Goal: Task Accomplishment & Management: Complete application form

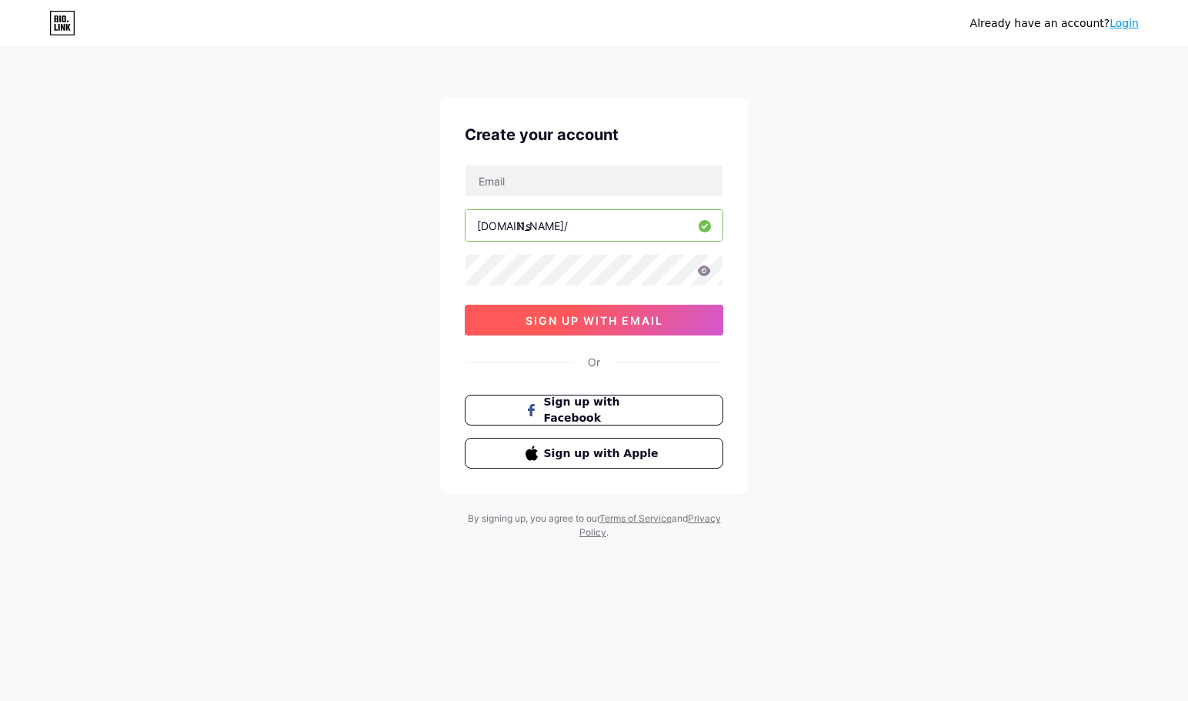
click at [564, 324] on span "sign up with email" at bounding box center [595, 320] width 138 height 13
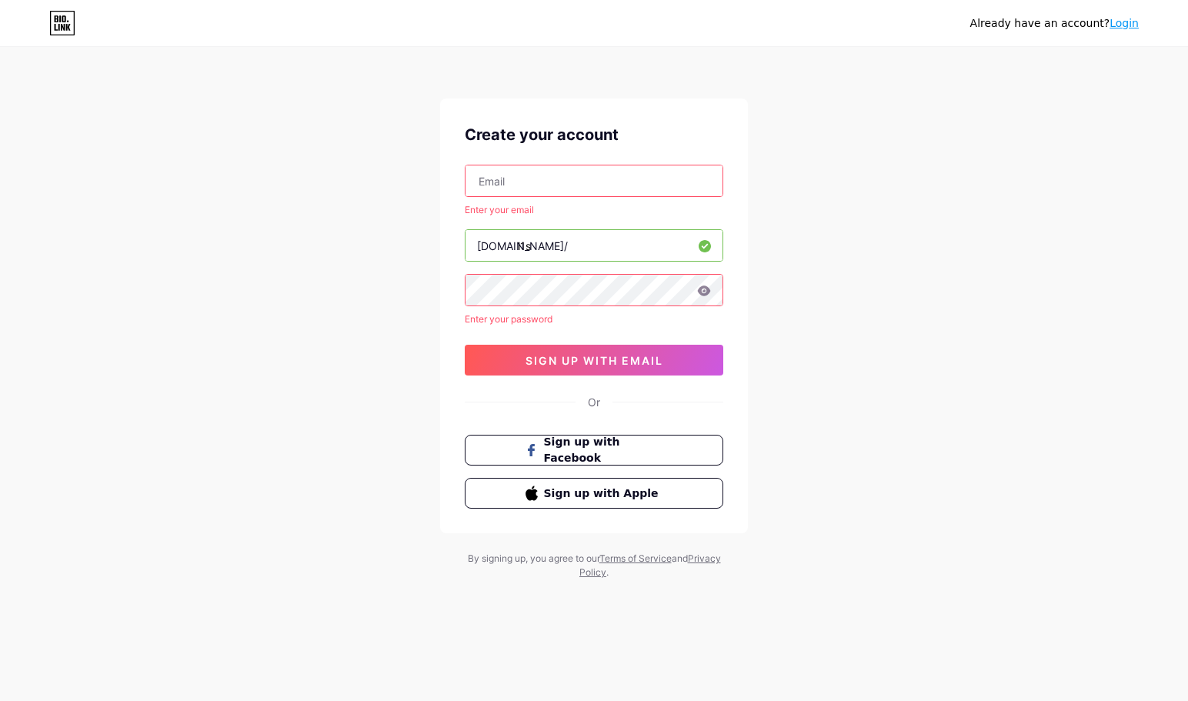
click at [512, 177] on input "text" at bounding box center [593, 180] width 257 height 31
type input "l1s_slayer@mail.ru"
click at [570, 352] on button "sign up with email" at bounding box center [594, 360] width 259 height 31
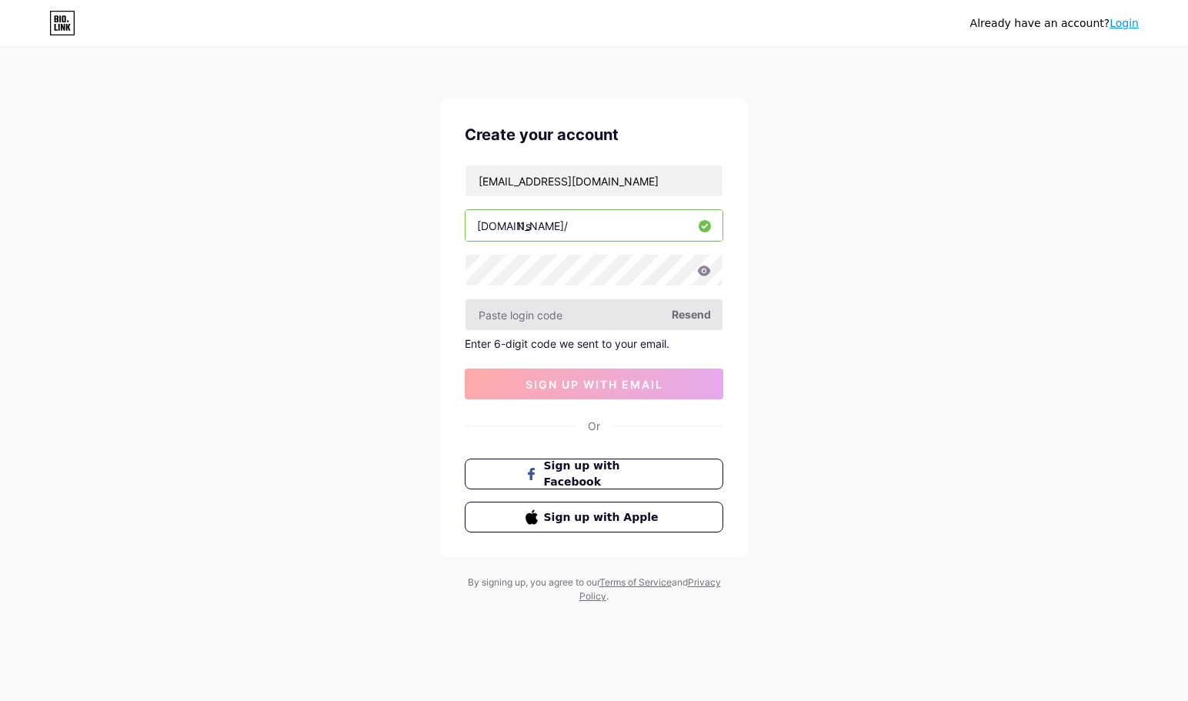
click at [544, 314] on input "text" at bounding box center [593, 314] width 257 height 31
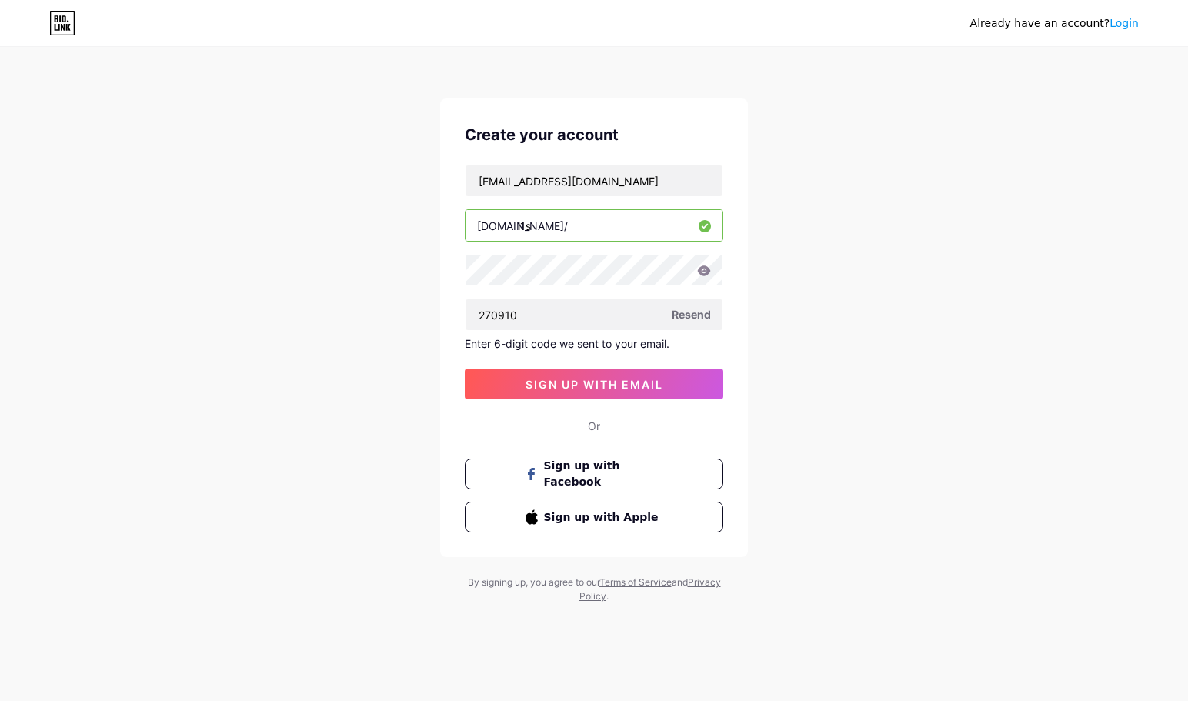
type input "270910"
click at [543, 368] on div "l1s_slayer@mail.ru bio.link/ l1s 270910 Resend Enter 6-digit code we sent to yo…" at bounding box center [594, 282] width 259 height 235
click at [542, 379] on span "sign up with email" at bounding box center [595, 384] width 138 height 13
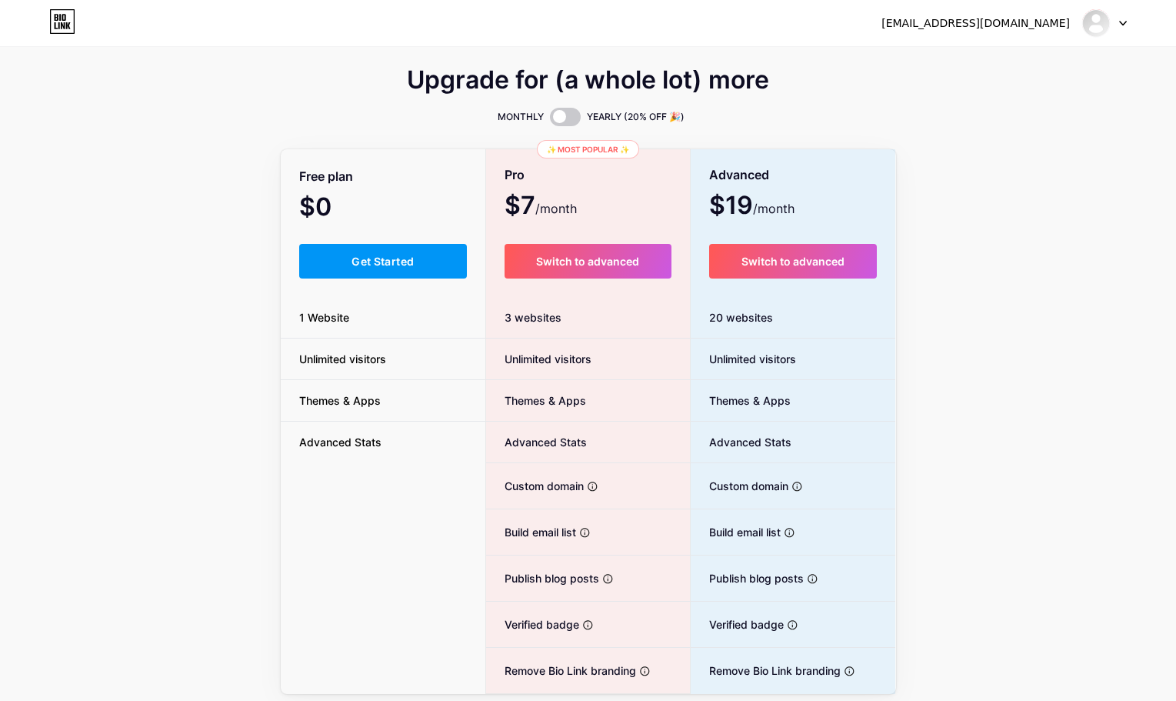
scroll to position [55, 0]
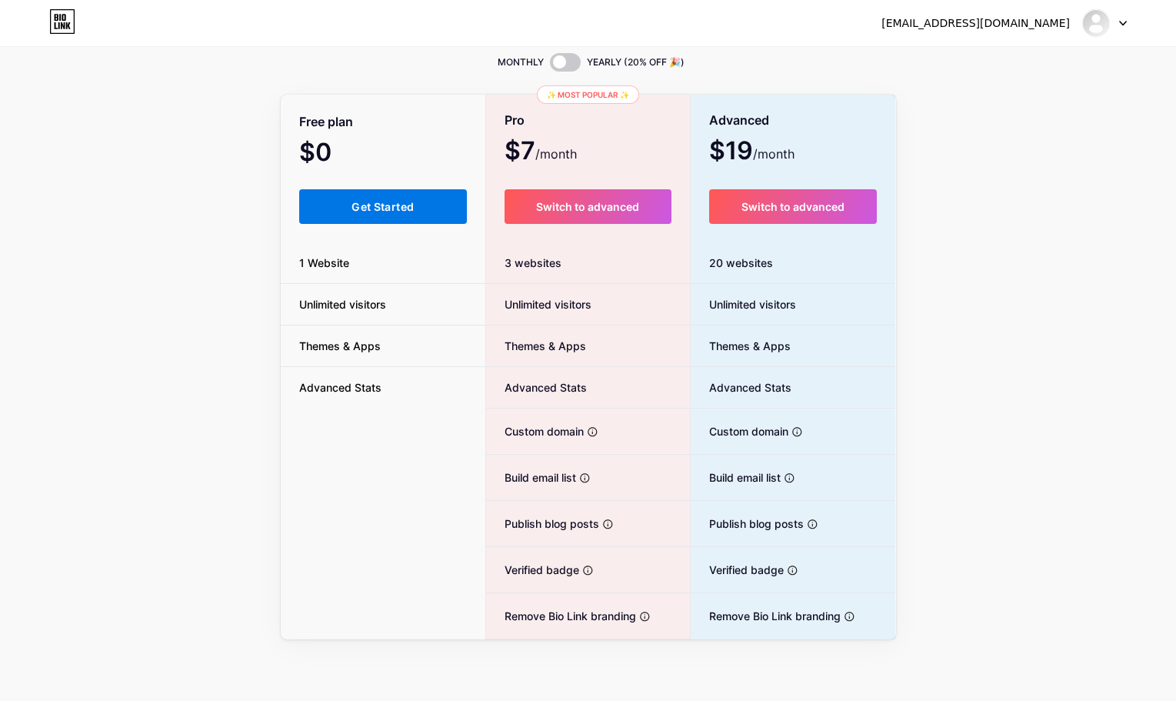
click at [379, 208] on span "Get Started" at bounding box center [383, 206] width 62 height 13
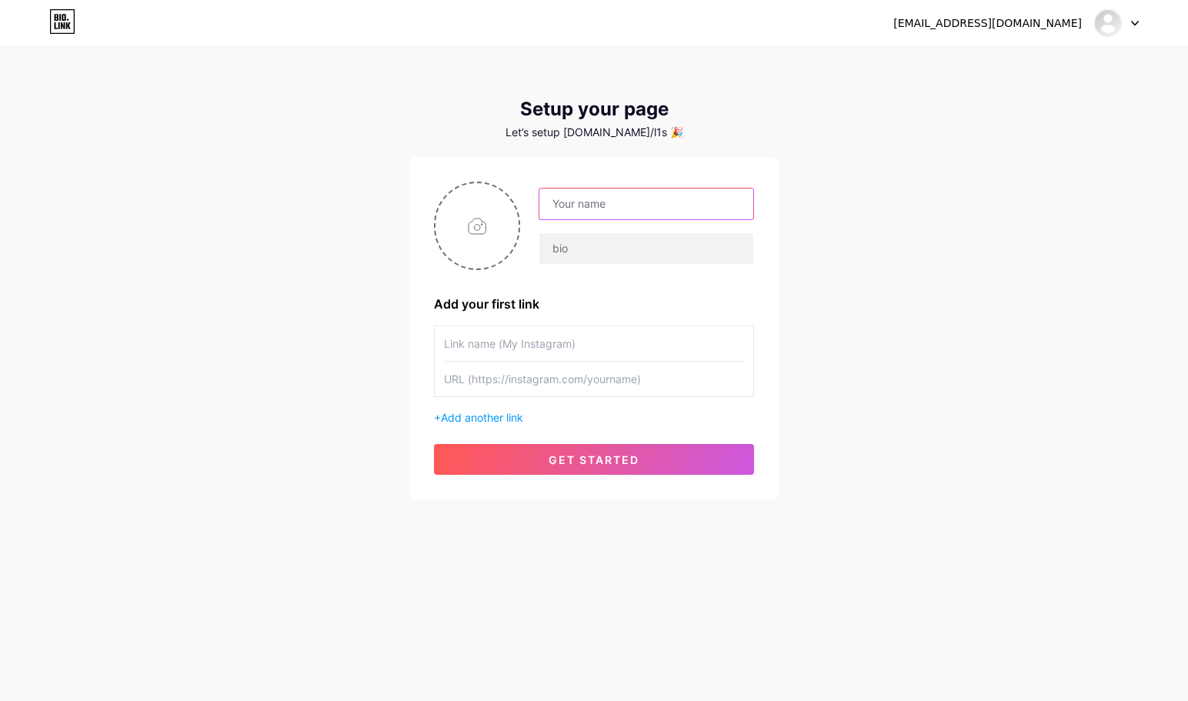
click at [656, 205] on input "text" at bounding box center [646, 204] width 214 height 31
type input "1"
type input "l1s"
click at [335, 294] on div "l1s_slayer@mail.ru Dashboard Logout Setup your page Let’s setup bio.link/l1s 🎉 …" at bounding box center [594, 274] width 1188 height 549
click at [601, 248] on input "text" at bounding box center [646, 248] width 214 height 31
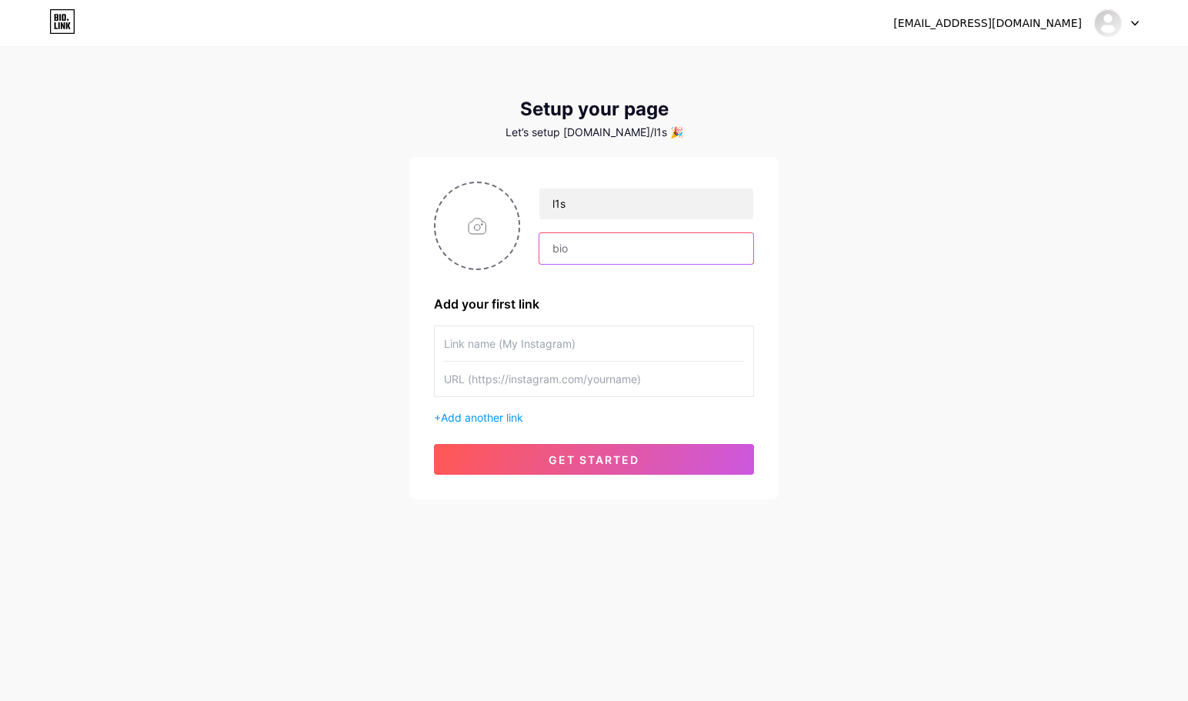
paste input "VFX/EDITING"
type input "VFX/EDITING"
click at [524, 347] on input "text" at bounding box center [594, 343] width 300 height 35
drag, startPoint x: 497, startPoint y: 349, endPoint x: 340, endPoint y: 355, distance: 157.1
click at [343, 355] on div "l1s_slayer@mail.ru Dashboard Logout Setup your page Let’s setup bio.link/l1s 🎉 …" at bounding box center [594, 274] width 1188 height 549
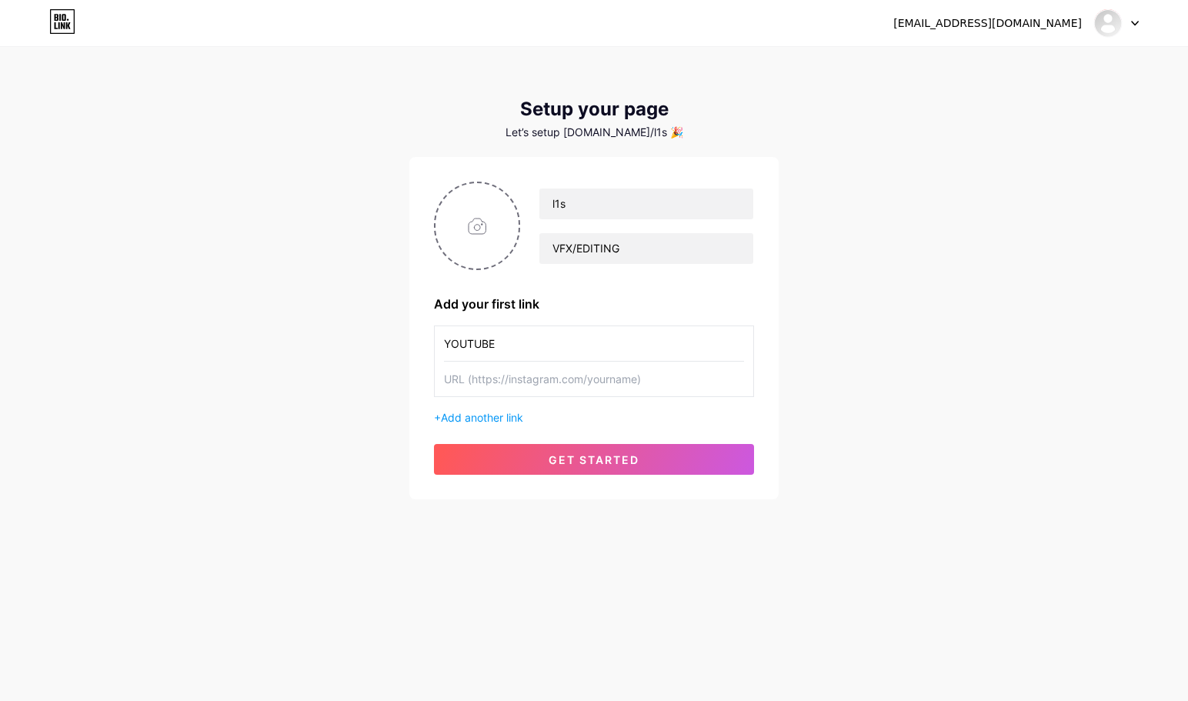
type input "YOUTUBE"
click at [483, 383] on input "text" at bounding box center [594, 379] width 300 height 35
paste input "https://www.youtube.com/@L1S_SATE/videos"
type input "https://www.youtube.com/@L1S_SATE/videos"
click at [489, 415] on span "Add another link" at bounding box center [482, 417] width 82 height 13
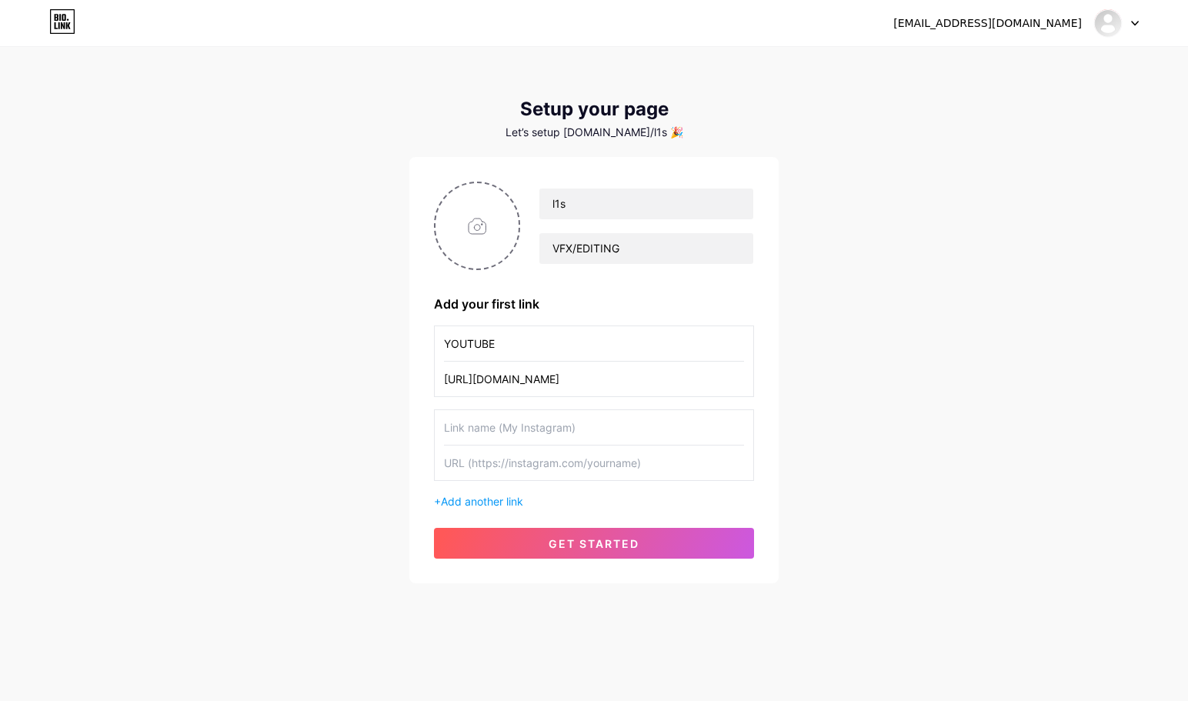
click at [492, 421] on input "text" at bounding box center [594, 427] width 300 height 35
type input "TELEGRAM"
click at [501, 463] on input "text" at bounding box center [594, 462] width 300 height 35
paste input "[URL][DOMAIN_NAME]"
type input "[URL][DOMAIN_NAME]"
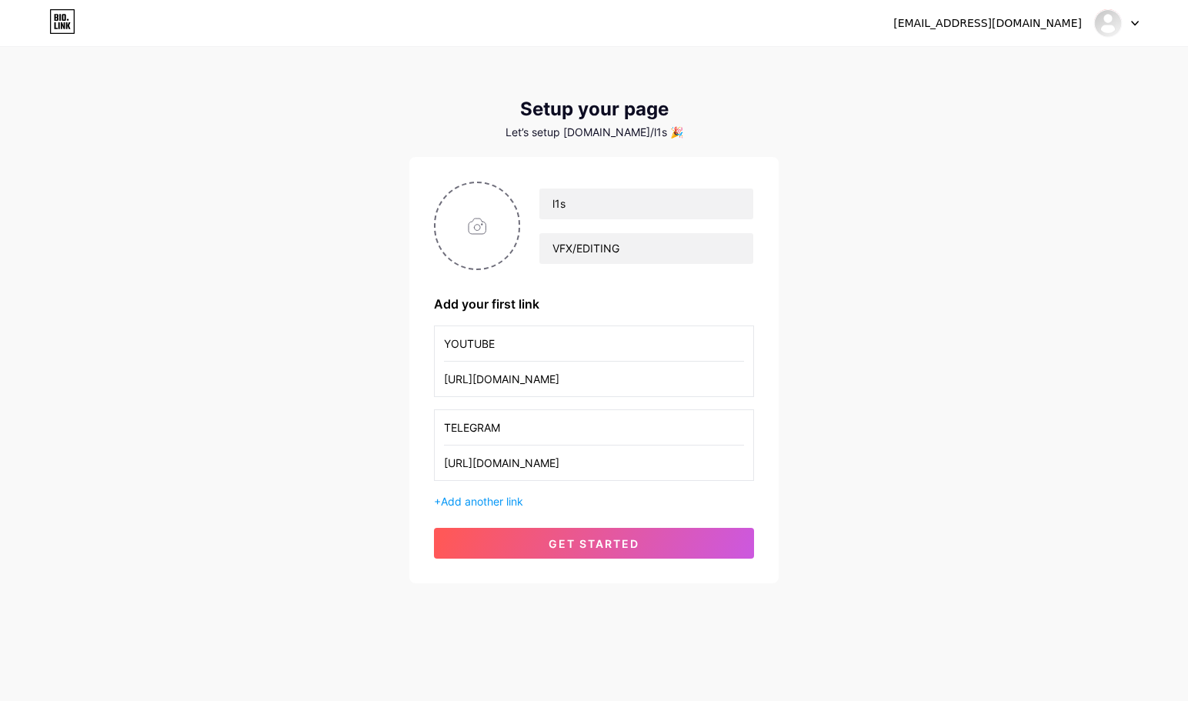
drag, startPoint x: 684, startPoint y: 381, endPoint x: 638, endPoint y: 388, distance: 46.7
click at [638, 388] on input "https://www.youtube.com/@L1S_SATE/videos" at bounding box center [594, 379] width 300 height 35
type input "[URL][DOMAIN_NAME]"
click at [502, 497] on span "Add another link" at bounding box center [482, 501] width 82 height 13
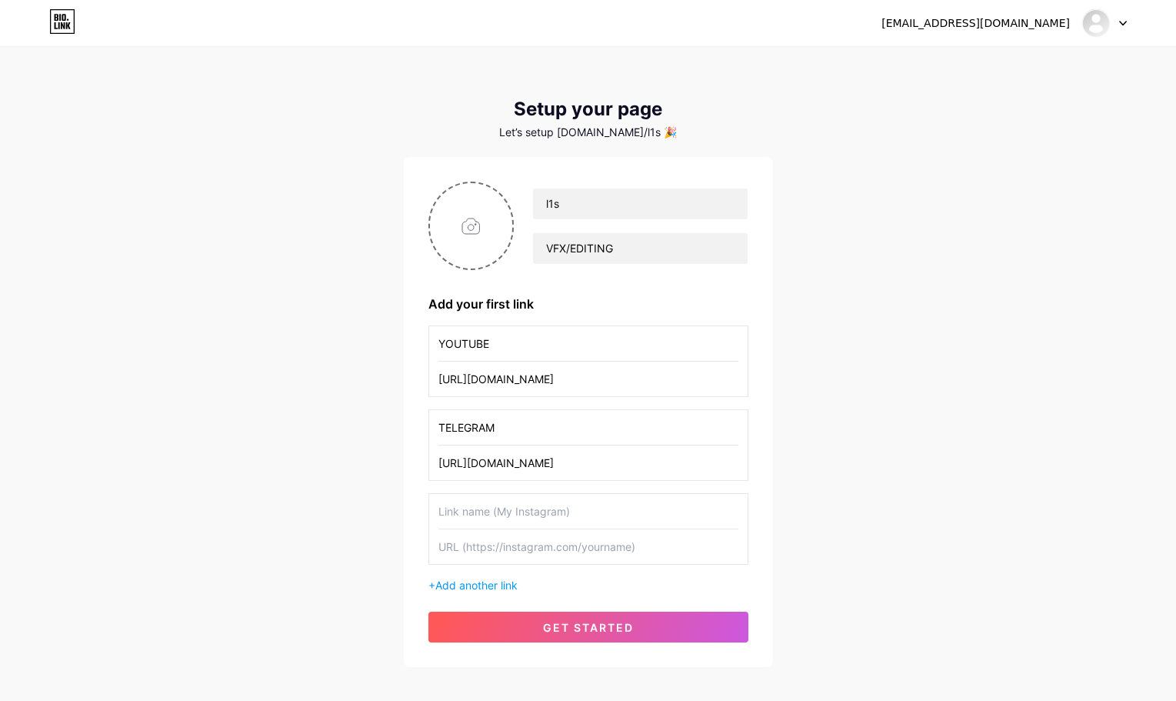
click at [498, 519] on input "text" at bounding box center [589, 511] width 300 height 35
click at [506, 558] on input "text" at bounding box center [589, 546] width 300 height 35
paste input "[URL][DOMAIN_NAME]"
type input "[URL][DOMAIN_NAME]"
click at [533, 526] on input "text" at bounding box center [589, 511] width 300 height 35
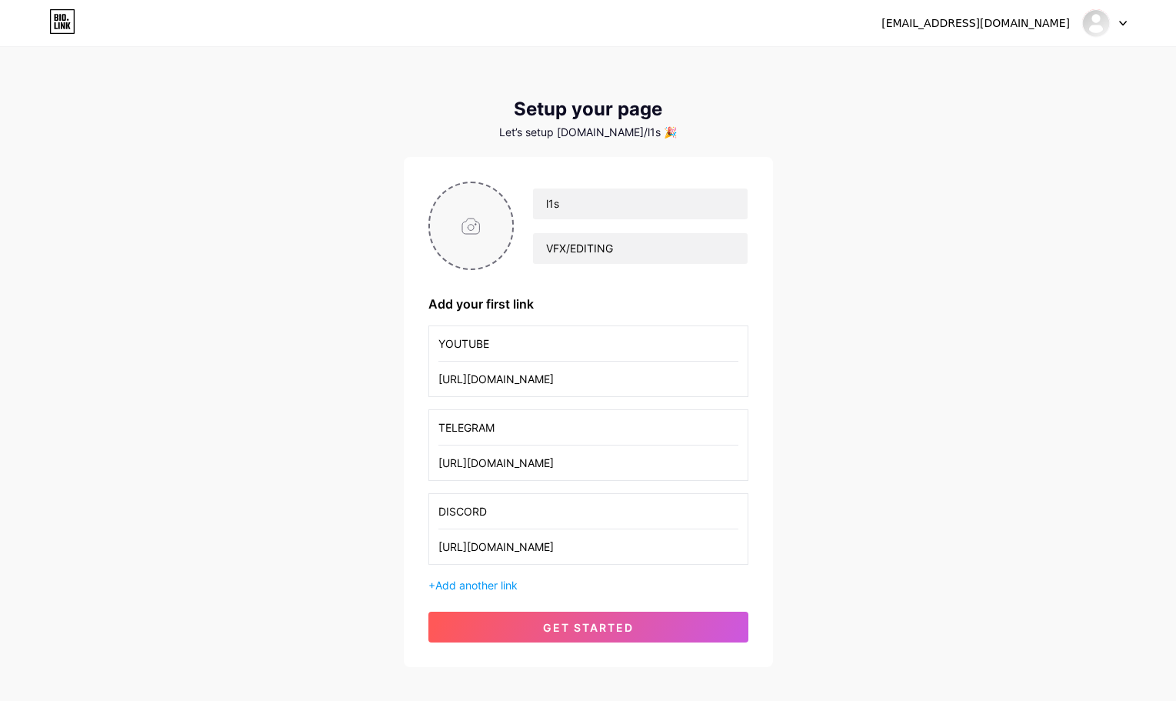
type input "DISCORD"
click at [470, 227] on input "file" at bounding box center [471, 225] width 83 height 85
type input "C:\fakepath\output_compress-video-online.com_-_1_.gif"
click at [472, 222] on span at bounding box center [471, 226] width 24 height 24
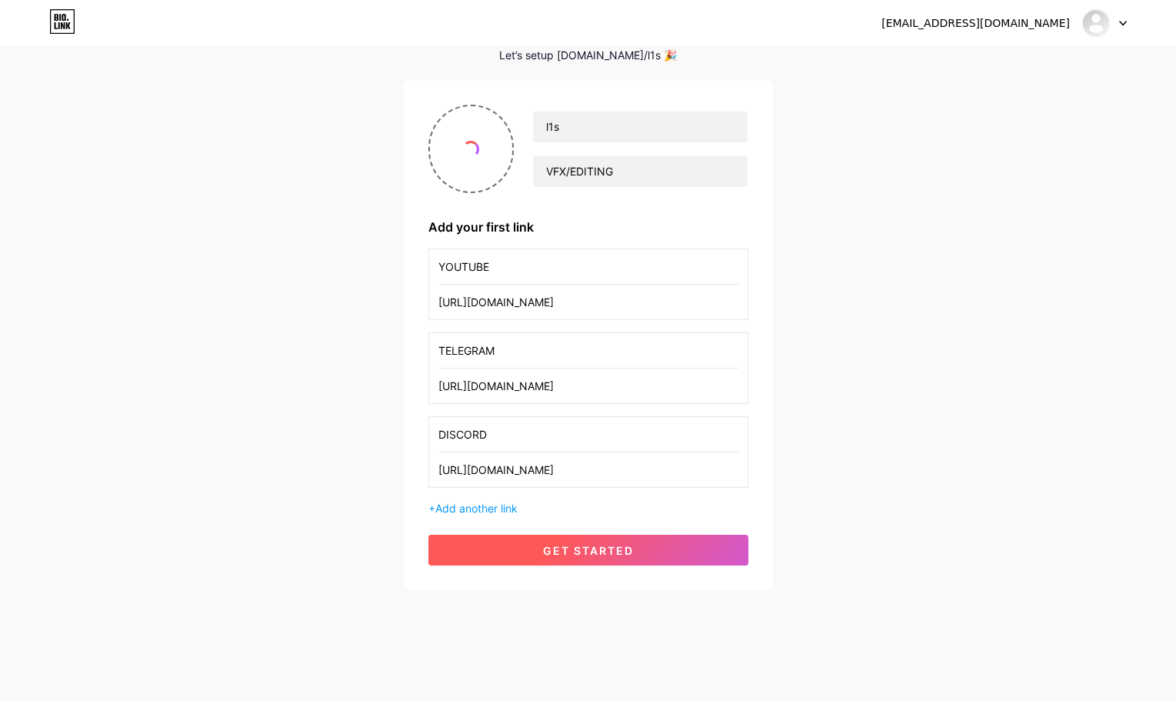
click at [543, 555] on span "get started" at bounding box center [588, 550] width 91 height 13
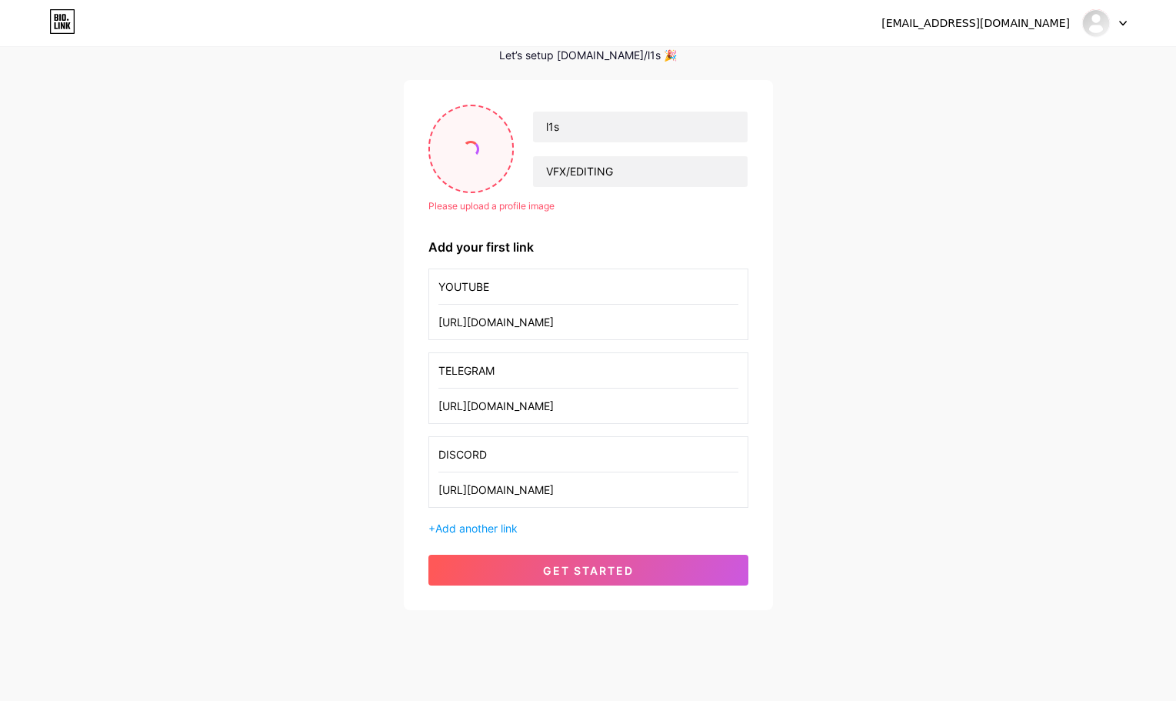
click at [472, 139] on input "file" at bounding box center [471, 148] width 83 height 85
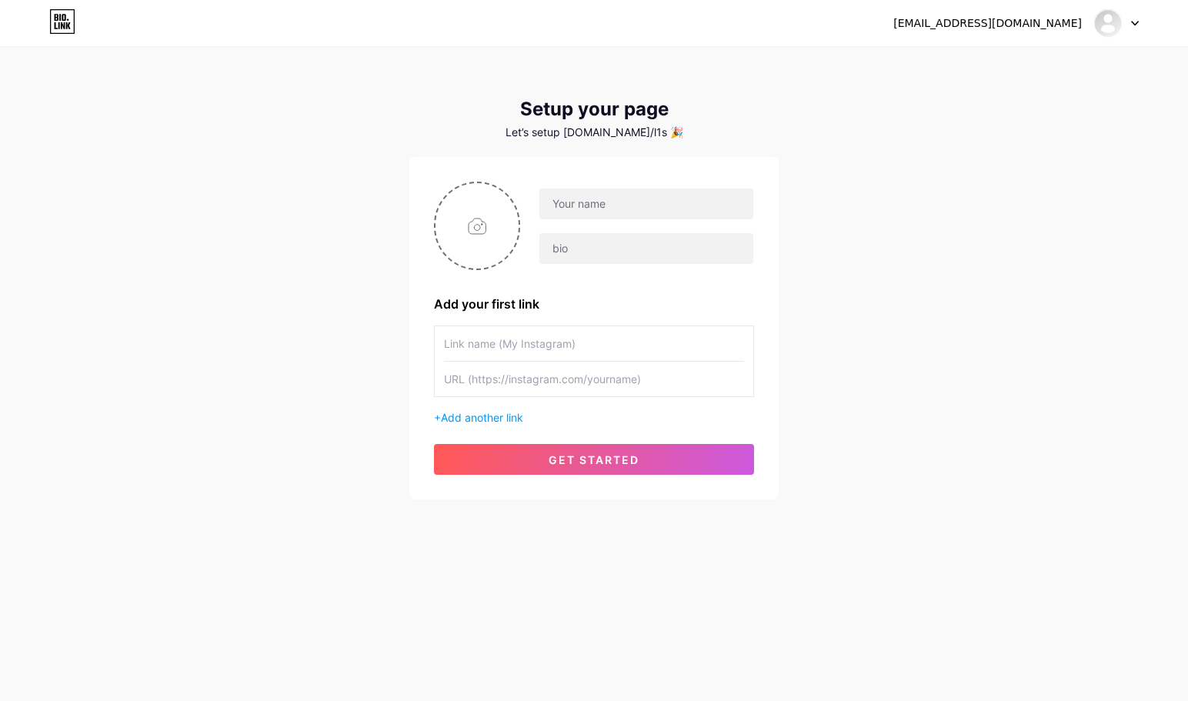
drag, startPoint x: 252, startPoint y: 210, endPoint x: 262, endPoint y: 214, distance: 11.4
click at [252, 210] on div "l1s_slayer@mail.ru Dashboard Logout Setup your page Let’s setup bio.link/l1s 🎉 …" at bounding box center [594, 274] width 1188 height 549
click at [471, 225] on input "file" at bounding box center [476, 225] width 83 height 85
type input "C:\fakepath\345.png"
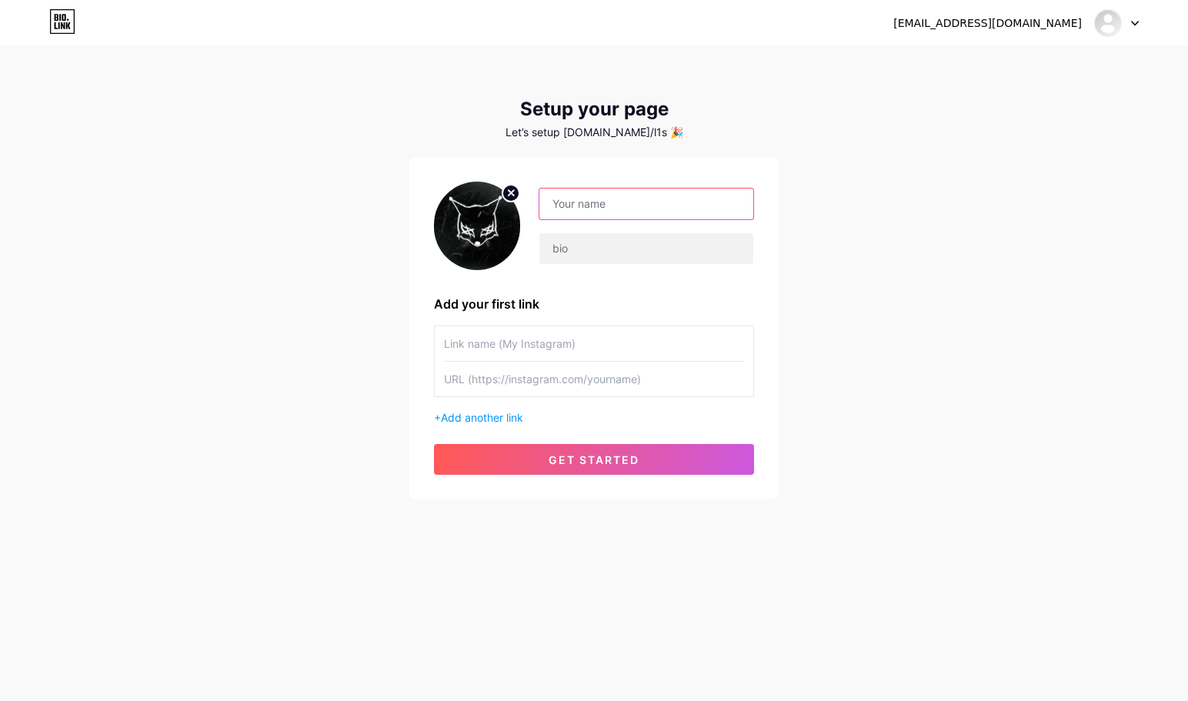
click at [599, 202] on input "text" at bounding box center [646, 204] width 214 height 31
type input "l1s"
click at [579, 244] on input "text" at bounding box center [646, 248] width 214 height 31
type input "VFX/EDITING"
click at [512, 344] on input "text" at bounding box center [594, 343] width 300 height 35
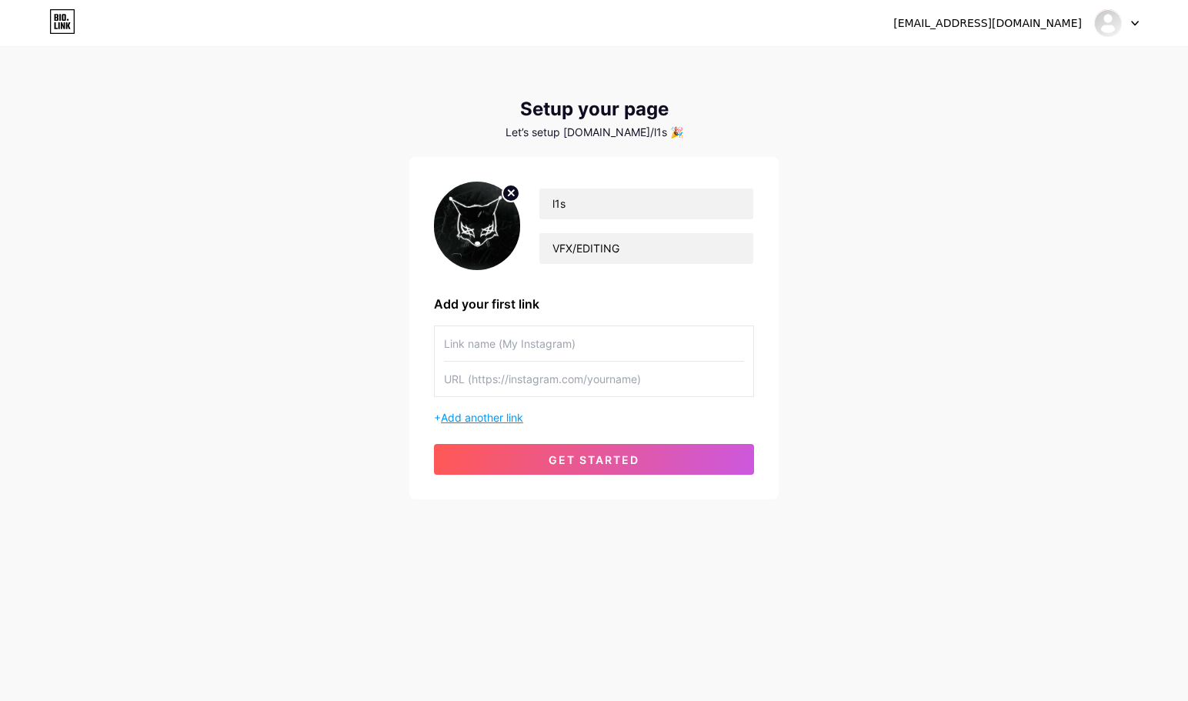
click at [475, 415] on span "Add another link" at bounding box center [482, 417] width 82 height 13
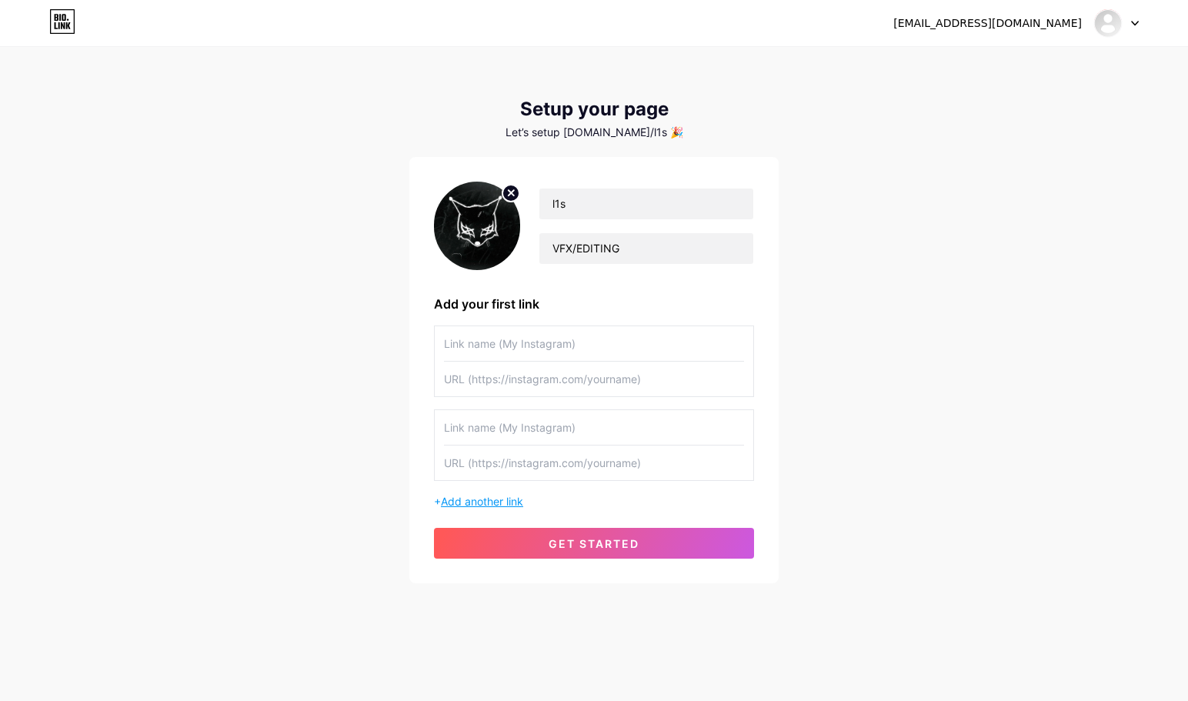
click at [469, 506] on span "Add another link" at bounding box center [482, 501] width 82 height 13
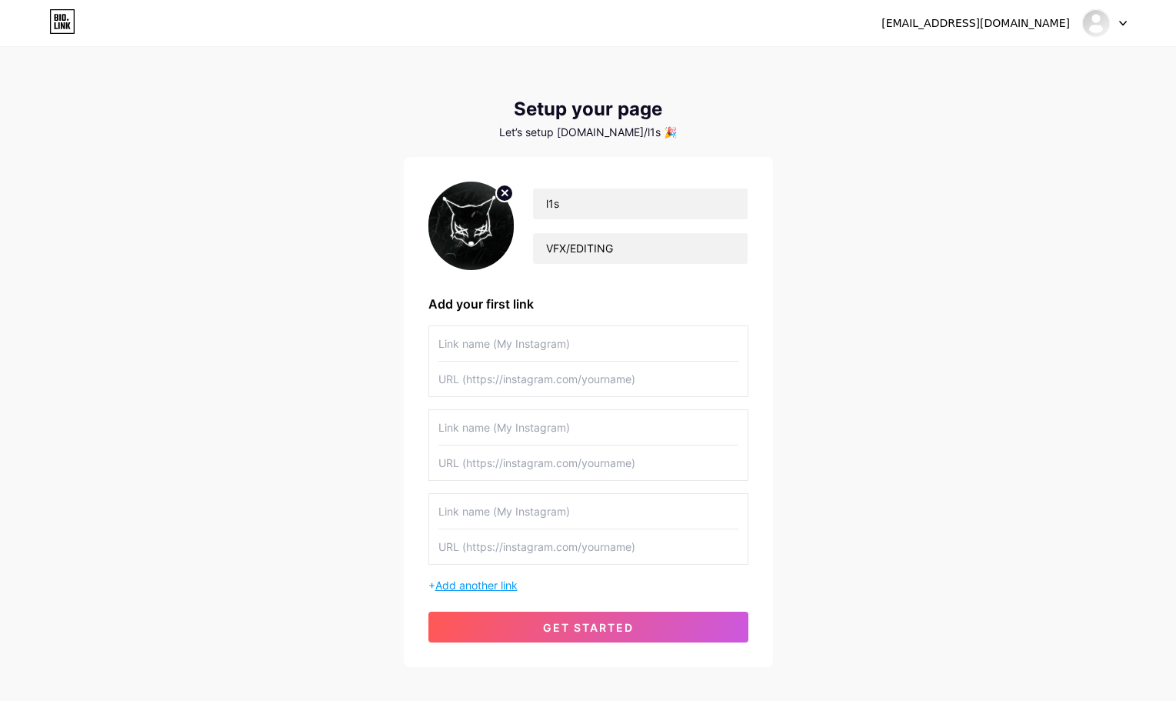
click at [469, 585] on span "Add another link" at bounding box center [476, 585] width 82 height 13
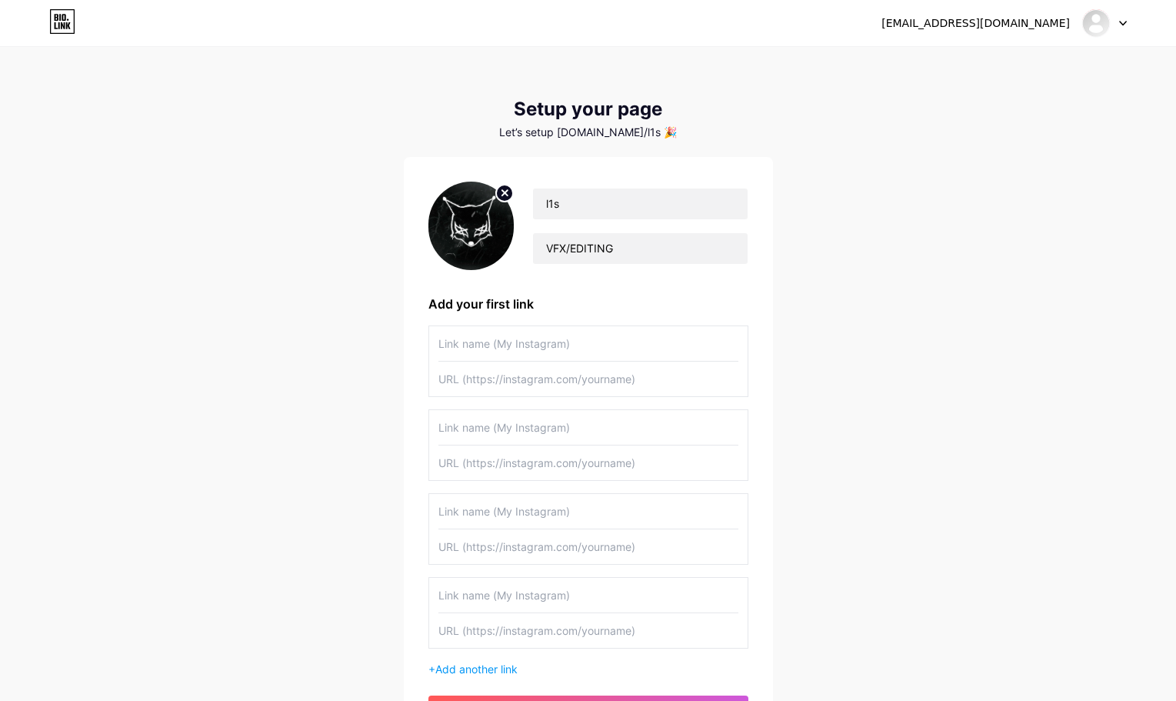
click at [524, 347] on input "text" at bounding box center [589, 343] width 300 height 35
click at [514, 376] on input "text" at bounding box center [589, 379] width 300 height 35
paste input "[URL][DOMAIN_NAME]"
type input "[URL][DOMAIN_NAME]"
click at [577, 351] on input "text" at bounding box center [589, 343] width 300 height 35
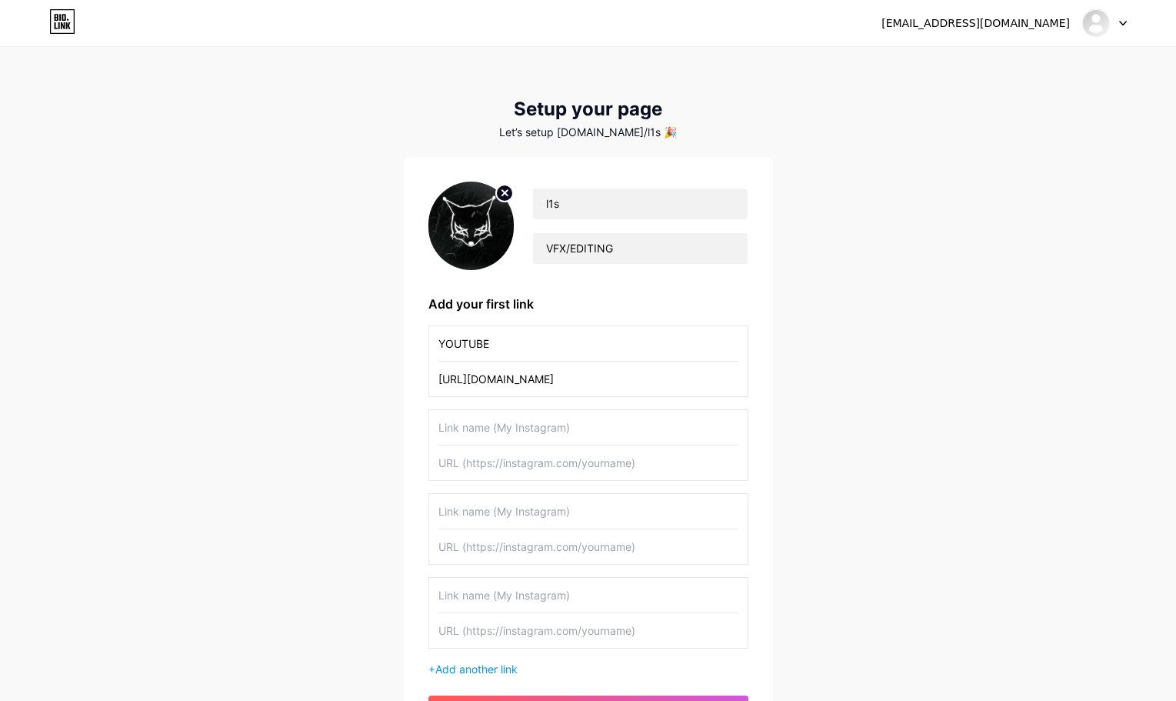
type input "YOUTUBE"
click at [515, 424] on input "text" at bounding box center [589, 427] width 300 height 35
click at [489, 465] on input "text" at bounding box center [589, 462] width 300 height 35
paste input "[URL][DOMAIN_NAME]"
type input "[URL][DOMAIN_NAME]"
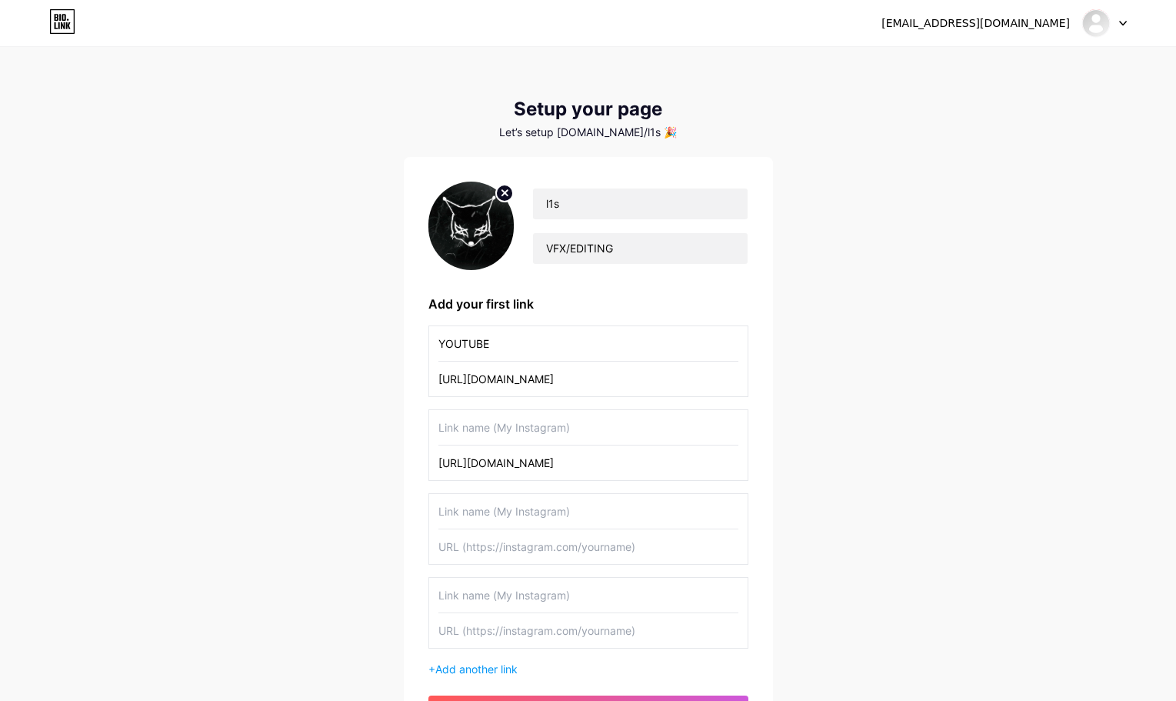
click at [510, 422] on input "text" at bounding box center [589, 427] width 300 height 35
type input "t"
type input "TELEGRAM"
click at [482, 508] on input "text" at bounding box center [589, 511] width 300 height 35
click at [490, 559] on input "text" at bounding box center [589, 546] width 300 height 35
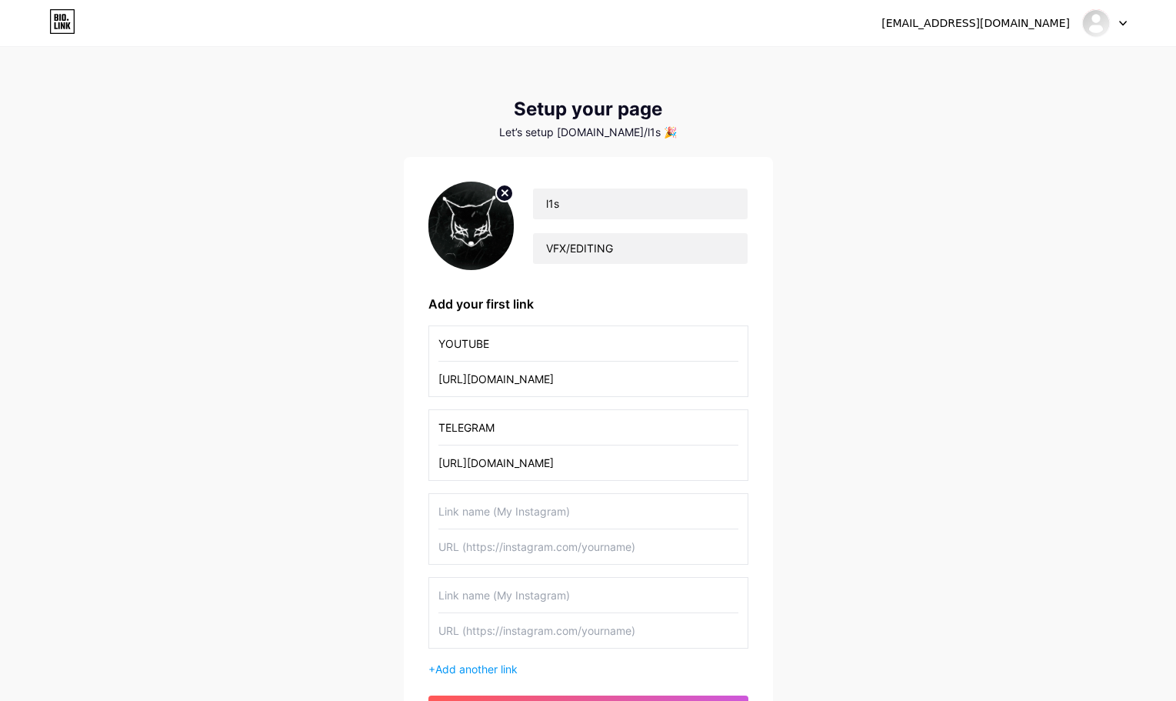
paste input "[URL][DOMAIN_NAME]"
type input "[URL][DOMAIN_NAME]"
click at [509, 506] on input "text" at bounding box center [589, 511] width 300 height 35
type input "d"
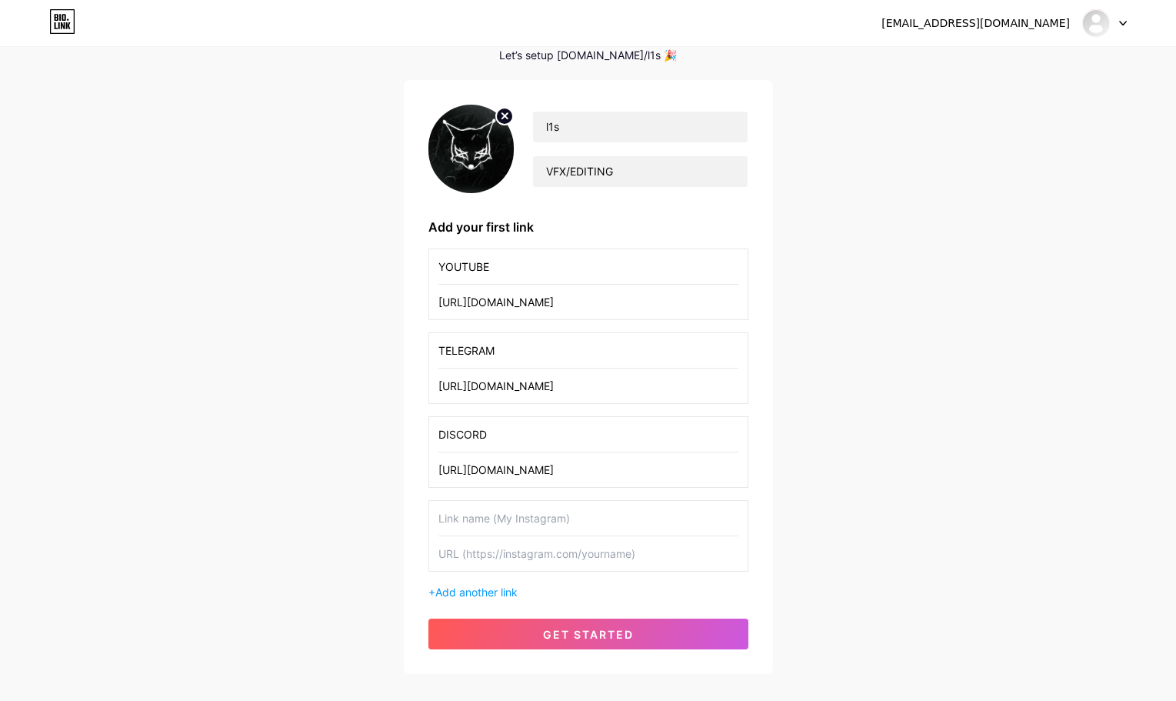
type input "DISCORD"
click at [467, 514] on input "text" at bounding box center [589, 518] width 300 height 35
click at [497, 559] on input "text" at bounding box center [589, 553] width 300 height 35
click at [524, 530] on input "text" at bounding box center [589, 518] width 300 height 35
click at [499, 543] on input "text" at bounding box center [589, 553] width 300 height 35
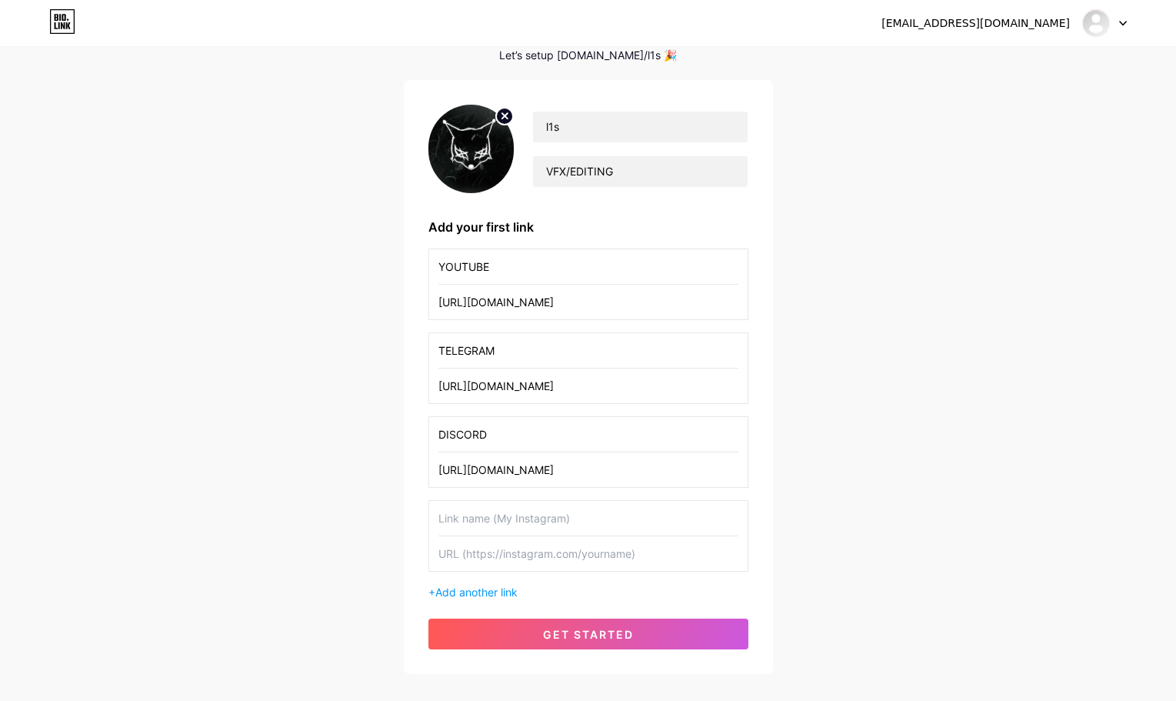
scroll to position [0, 0]
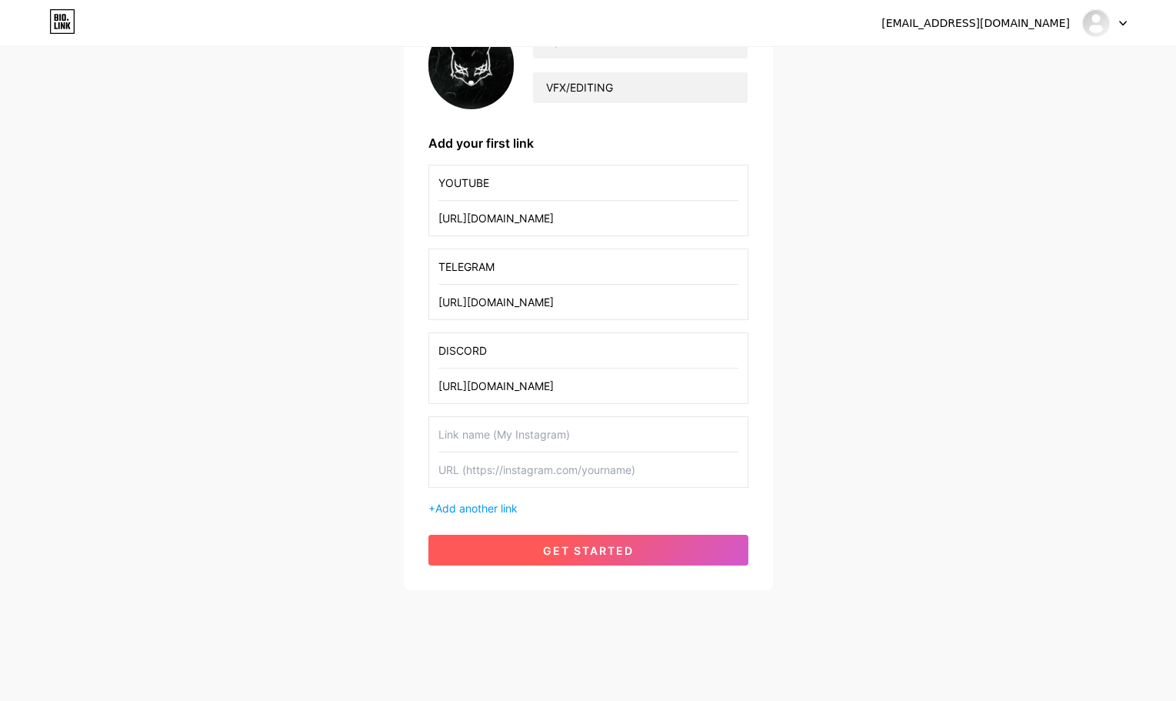
click at [535, 553] on button "get started" at bounding box center [589, 550] width 320 height 31
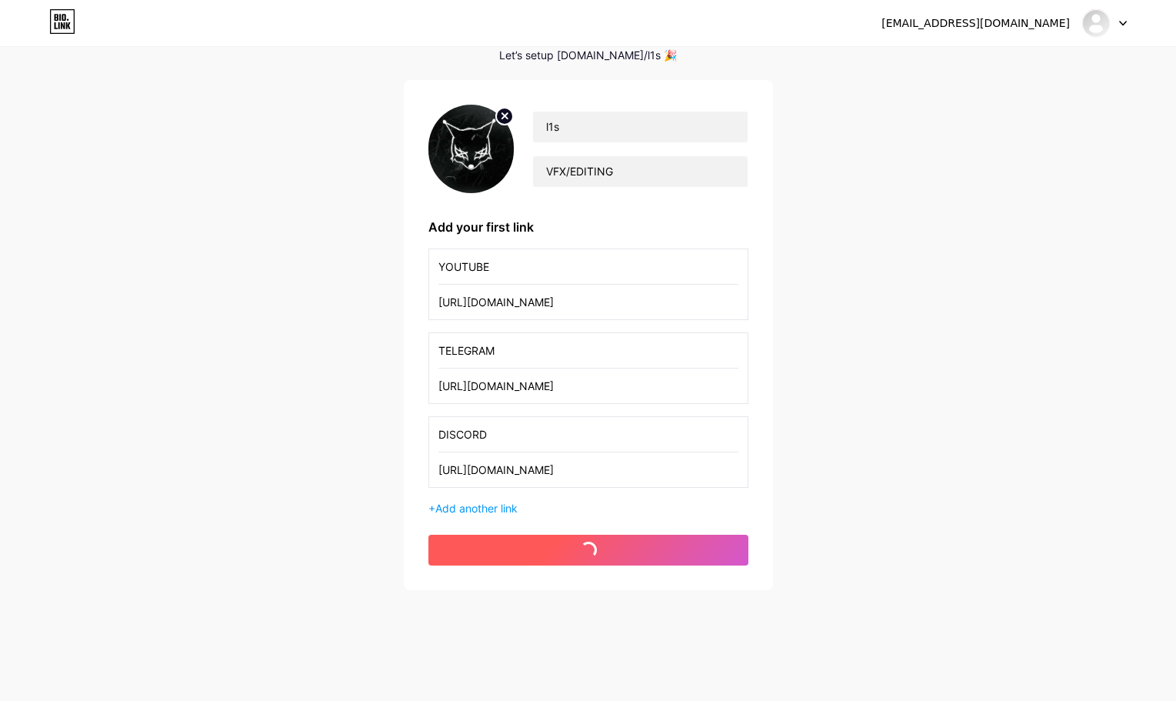
scroll to position [77, 0]
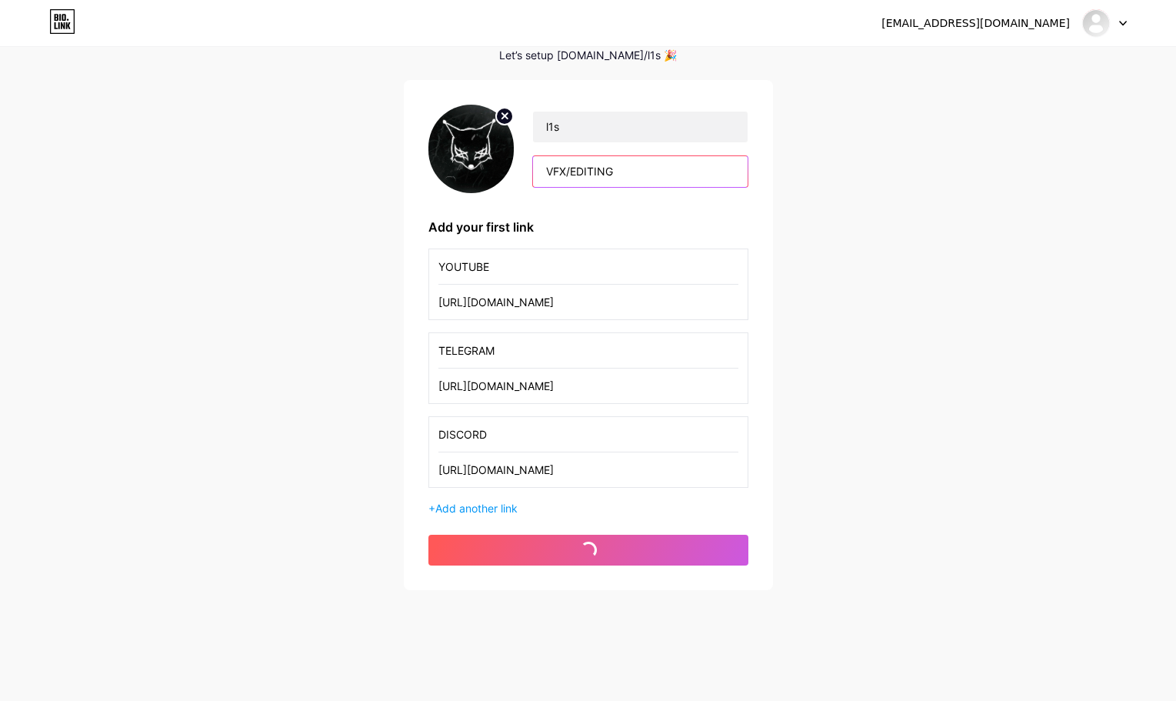
drag, startPoint x: 626, startPoint y: 170, endPoint x: 526, endPoint y: 172, distance: 100.0
click at [526, 172] on div "l1s VFX/EDITING" at bounding box center [631, 149] width 234 height 77
click at [265, 272] on div "l1s_slayer@mail.ru Dashboard Logout Setup your page Let’s setup bio.link/l1s 🎉 …" at bounding box center [588, 281] width 1176 height 716
